Goal: Book appointment/travel/reservation

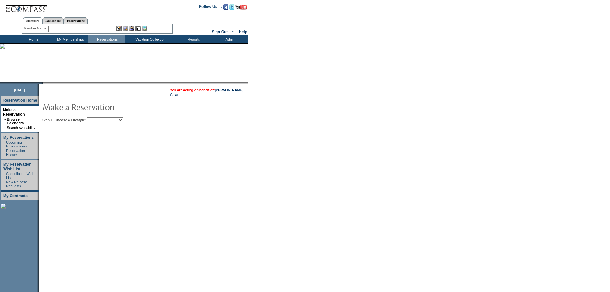
click at [117, 121] on select "Beach Leisure Metropolitan Mountain OIAL for Adventure OIAL for Couples OIAL fo…" at bounding box center [105, 119] width 36 height 5
select select "Beach"
click at [98, 118] on select "Beach Leisure Metropolitan Mountain OIAL for Adventure OIAL for Couples OIAL fo…" at bounding box center [105, 119] width 36 height 5
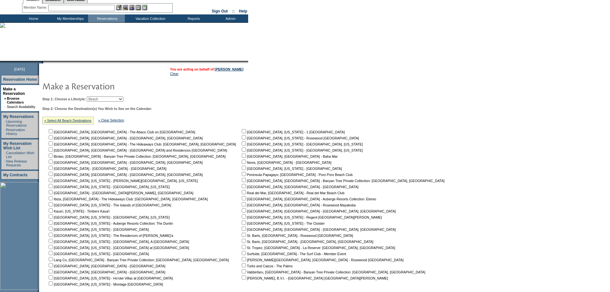
scroll to position [32, 0]
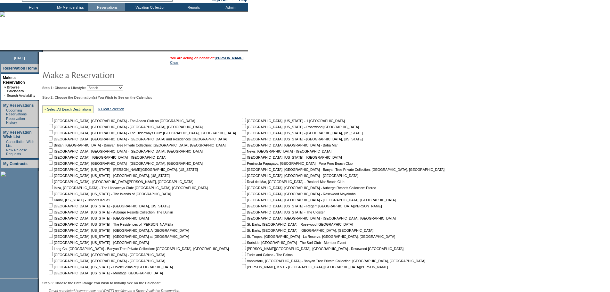
click at [53, 183] on input "checkbox" at bounding box center [51, 181] width 4 height 4
checkbox input "true"
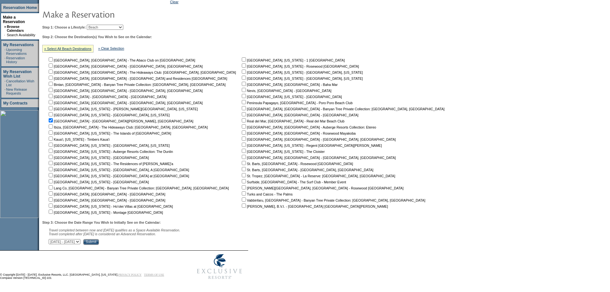
scroll to position [97, 0]
click at [80, 241] on select "September 2, 2025 - October 17, 2025 October 18, 2025 - December 1, 2025 Decemb…" at bounding box center [65, 241] width 32 height 5
select select "1/16/2026|3/1/2026"
click at [52, 239] on select "September 2, 2025 - October 17, 2025 October 18, 2025 - December 1, 2025 Decemb…" at bounding box center [65, 241] width 32 height 5
click at [141, 238] on div "Step 3: Choose the Date Range You Wish to Initially See on the Calendar: Travel…" at bounding box center [245, 232] width 407 height 24
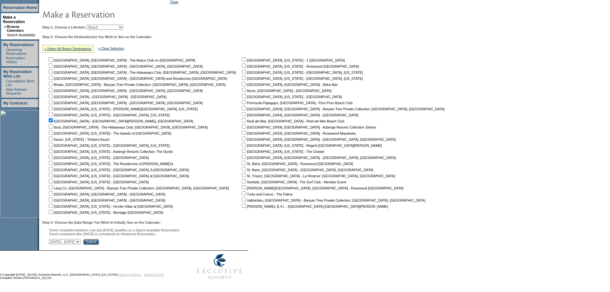
click at [99, 243] on input "Submit" at bounding box center [91, 242] width 16 height 6
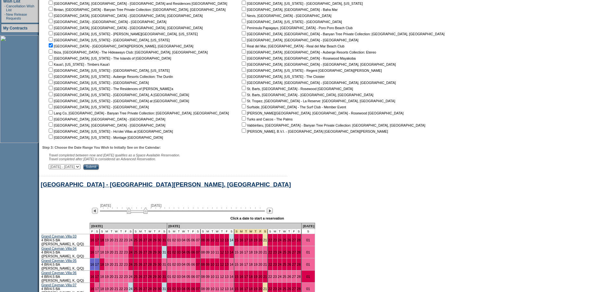
scroll to position [316, 0]
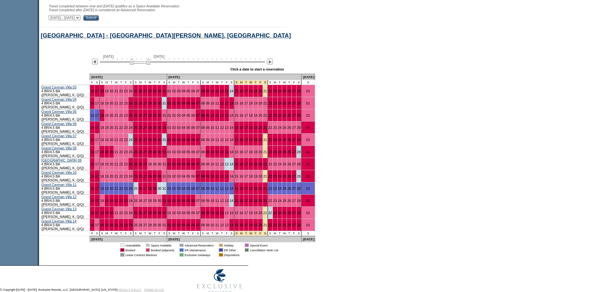
click at [144, 65] on img at bounding box center [140, 61] width 21 height 6
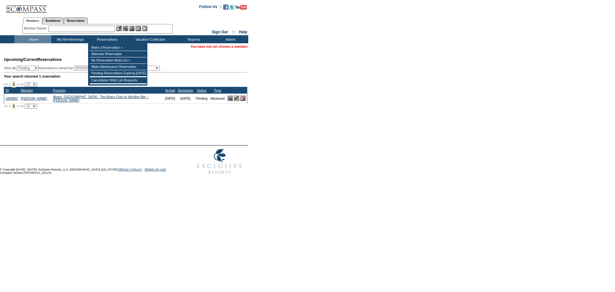
click at [94, 29] on input "text" at bounding box center [81, 29] width 67 height 6
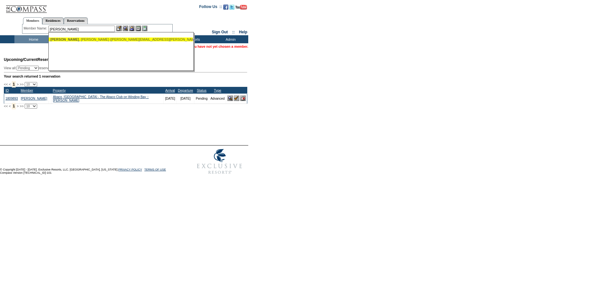
click at [79, 42] on ul "[PERSON_NAME] ([PERSON_NAME][EMAIL_ADDRESS][PERSON_NAME][DOMAIN_NAME])" at bounding box center [121, 39] width 144 height 7
click at [83, 38] on div "[PERSON_NAME] ([PERSON_NAME][EMAIL_ADDRESS][PERSON_NAME][DOMAIN_NAME])" at bounding box center [120, 39] width 141 height 4
type input "[PERSON_NAME] ([PERSON_NAME][EMAIL_ADDRESS][PERSON_NAME][DOMAIN_NAME])"
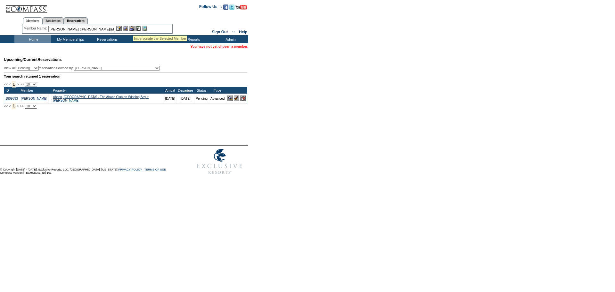
click at [133, 28] on img at bounding box center [131, 28] width 5 height 5
click at [128, 28] on img at bounding box center [125, 28] width 5 height 5
